Goal: Information Seeking & Learning: Learn about a topic

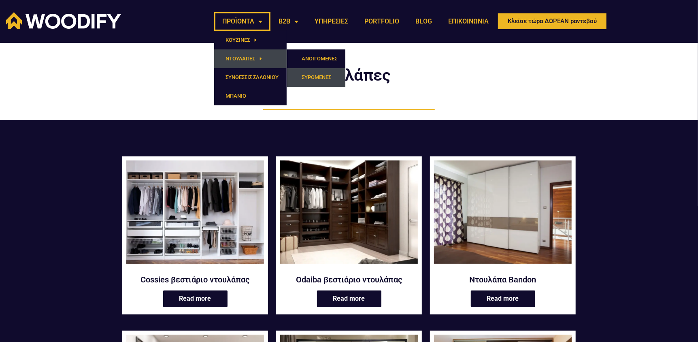
click at [307, 75] on link "ΣΥΡΟΜΕΝΕΣ" at bounding box center [316, 77] width 58 height 19
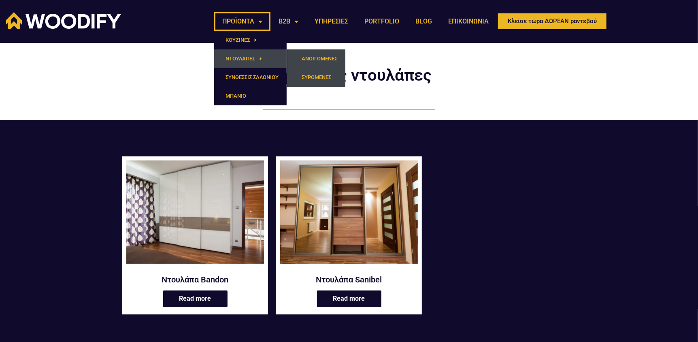
click at [326, 61] on link "ΑΝΟΙΓΟΜΕΝΕΣ" at bounding box center [316, 58] width 58 height 19
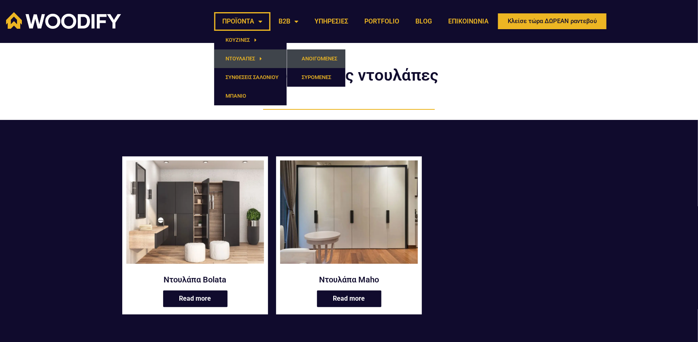
click at [235, 58] on link "ΝΤΟΥΛΑΠΕΣ" at bounding box center [250, 58] width 73 height 19
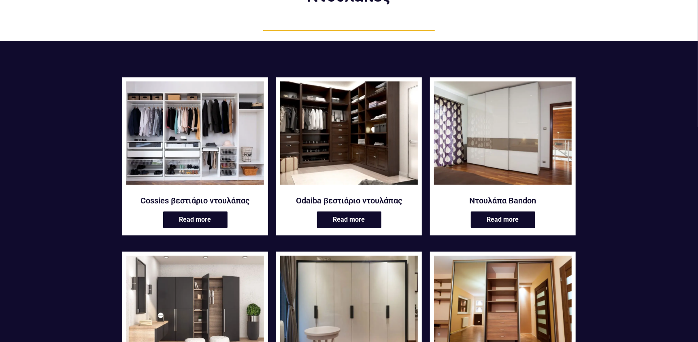
scroll to position [81, 0]
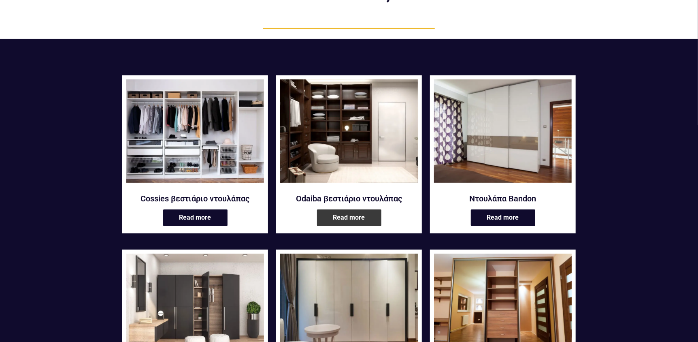
click at [339, 220] on link "Read more" at bounding box center [349, 217] width 64 height 17
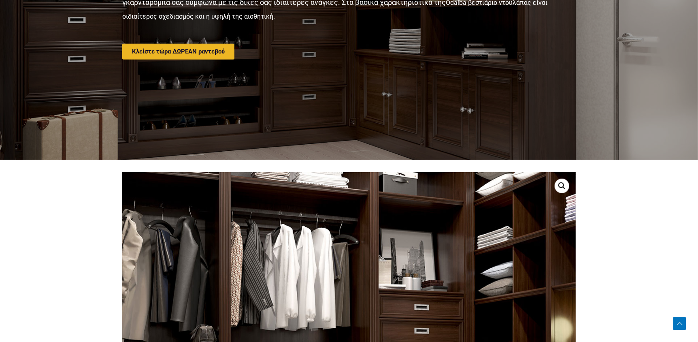
scroll to position [162, 0]
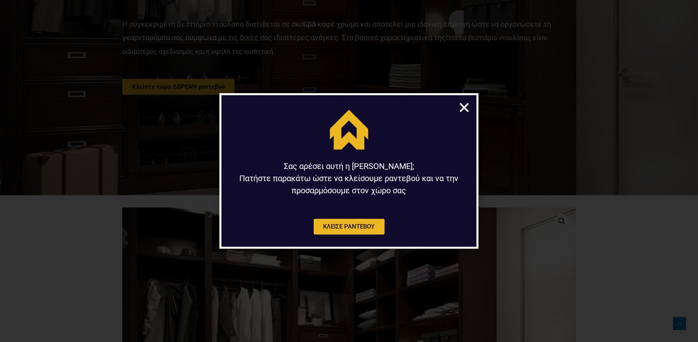
click at [463, 105] on icon "Close" at bounding box center [464, 107] width 13 height 13
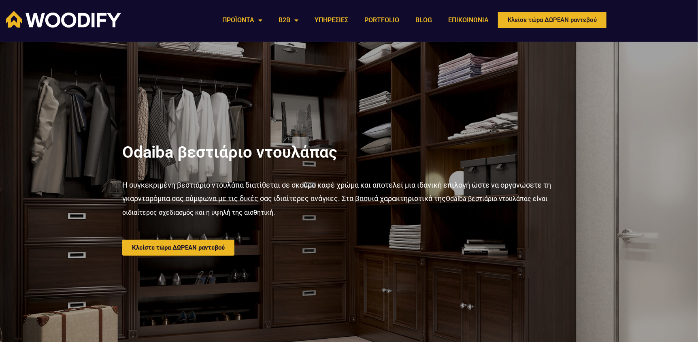
scroll to position [0, 0]
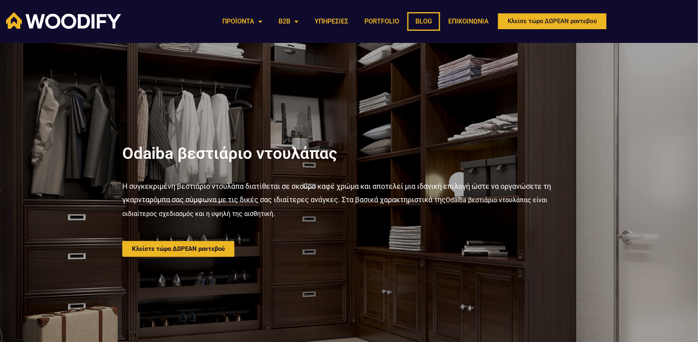
click at [427, 20] on link "BLOG" at bounding box center [423, 21] width 33 height 19
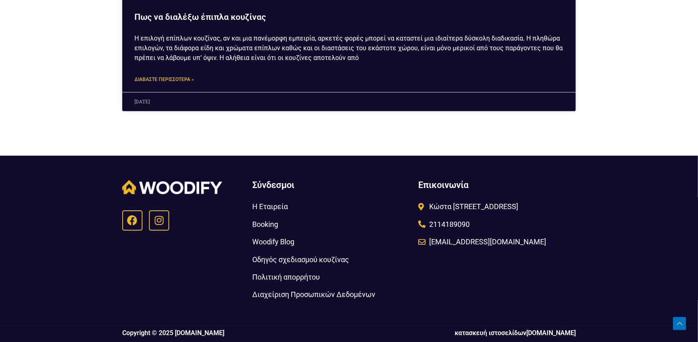
scroll to position [3306, 0]
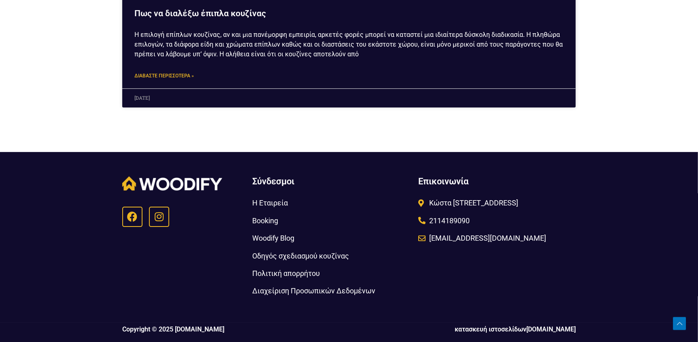
click at [273, 236] on span "Woodify Blog" at bounding box center [273, 237] width 42 height 13
